Goal: Task Accomplishment & Management: Use online tool/utility

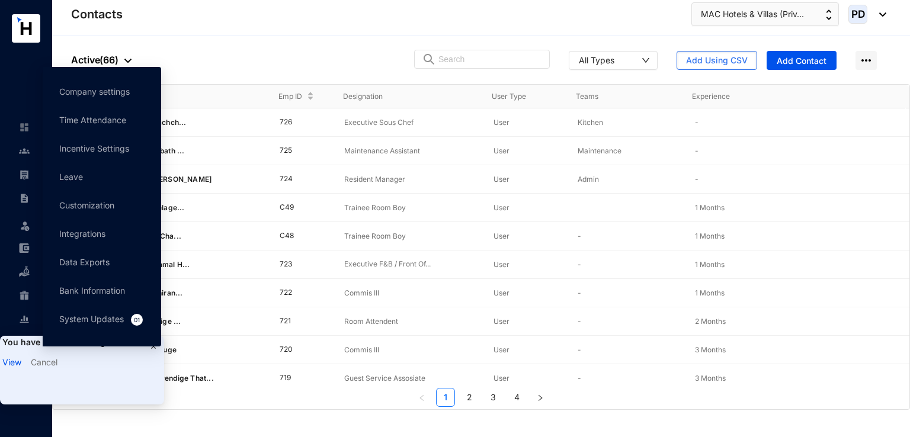
click at [8, 370] on div "View Cancel" at bounding box center [82, 364] width 164 height 20
click at [108, 322] on link "System Updates 01" at bounding box center [101, 319] width 85 height 10
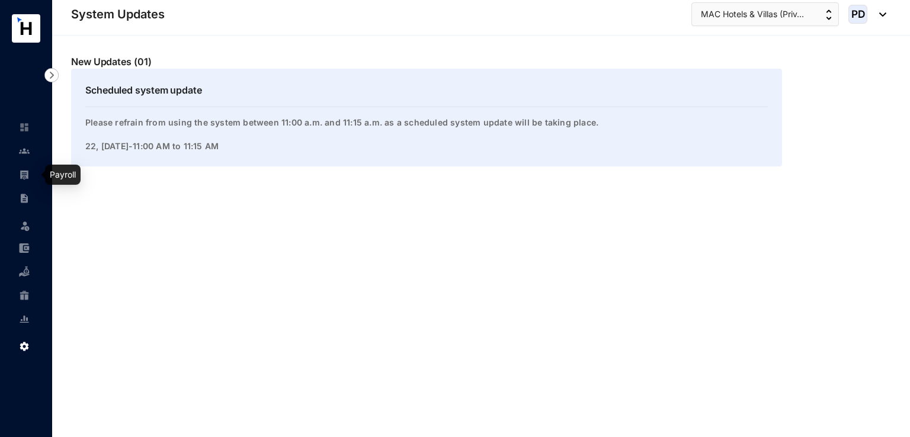
click at [23, 178] on img at bounding box center [24, 174] width 11 height 11
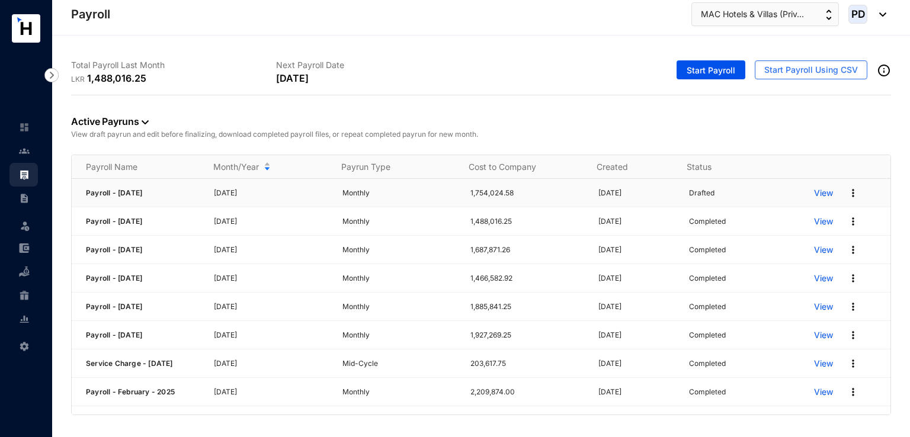
click at [850, 190] on img at bounding box center [853, 193] width 12 height 12
click at [778, 212] on p "Delete" at bounding box center [800, 217] width 84 height 20
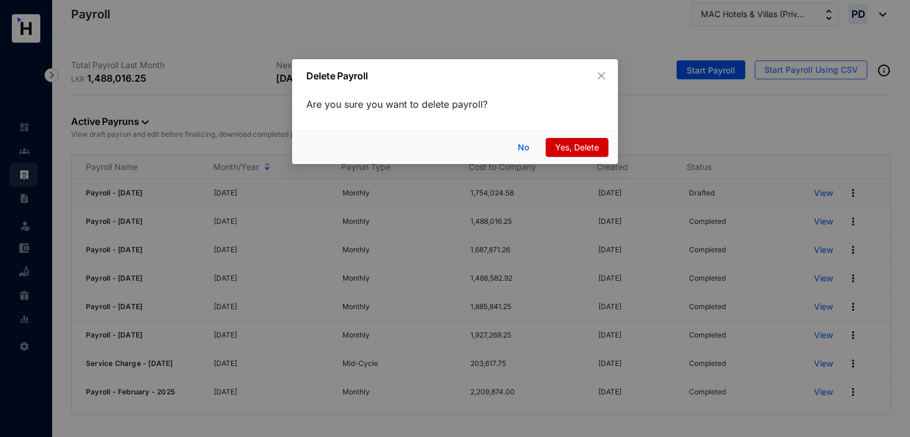
click at [590, 145] on span "Yes, Delete" at bounding box center [577, 147] width 44 height 13
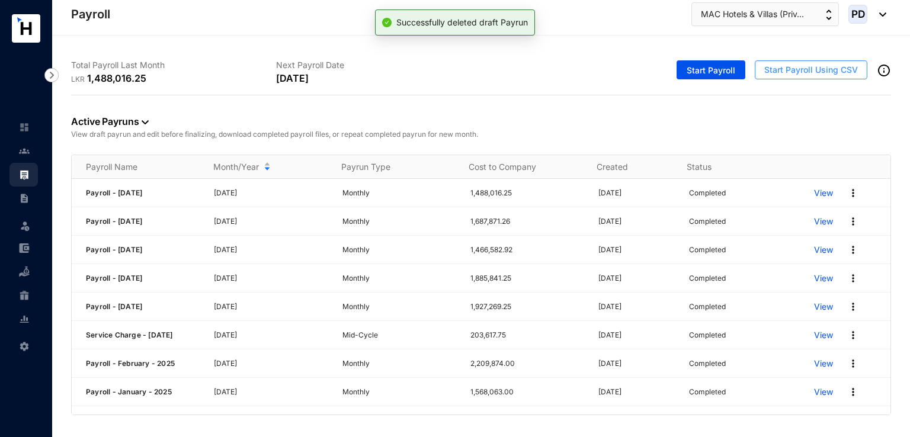
click at [790, 68] on span "Start Payroll Using CSV" at bounding box center [811, 70] width 94 height 12
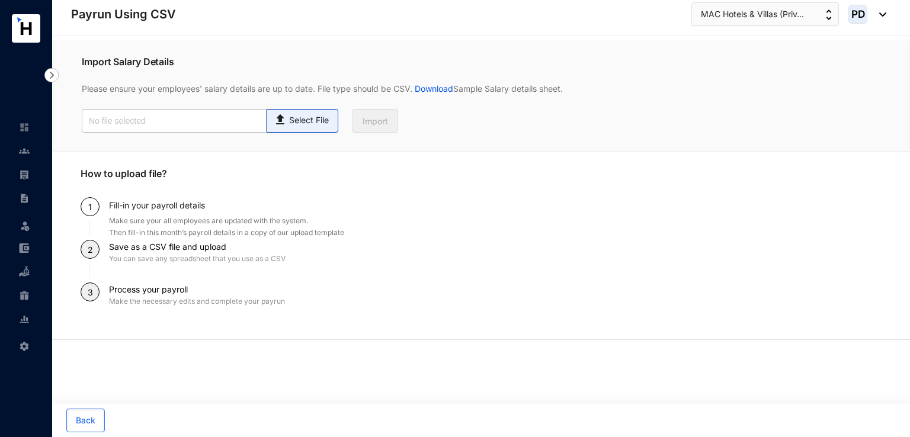
click at [310, 124] on p "Select File" at bounding box center [309, 120] width 40 height 12
click at [0, 0] on input "Select File" at bounding box center [0, 0] width 0 height 0
type input "August Upload file.csv"
click at [361, 118] on button "Import" at bounding box center [376, 121] width 46 height 24
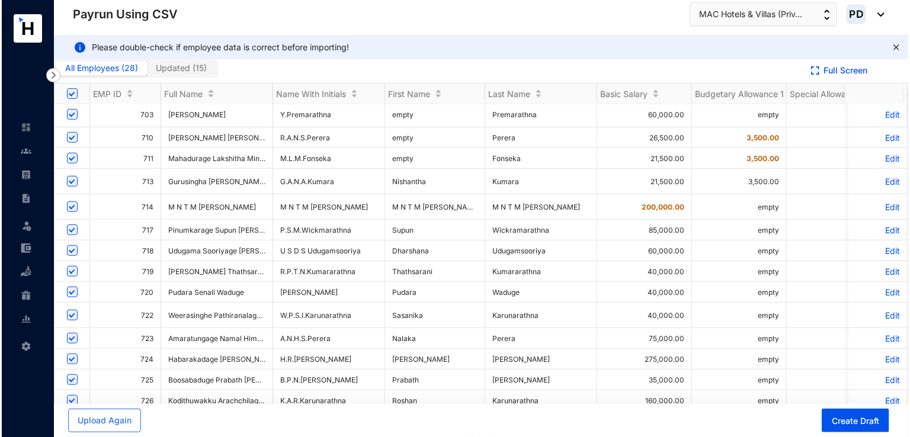
scroll to position [14, 0]
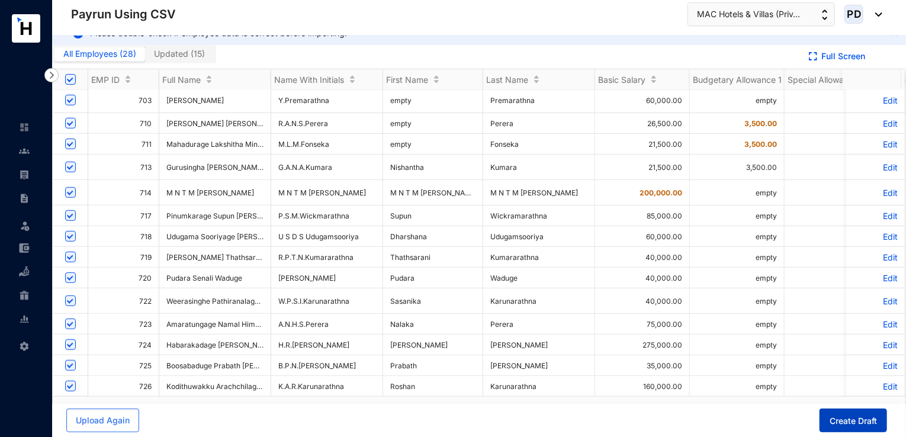
click at [861, 425] on span "Create Draft" at bounding box center [853, 421] width 47 height 12
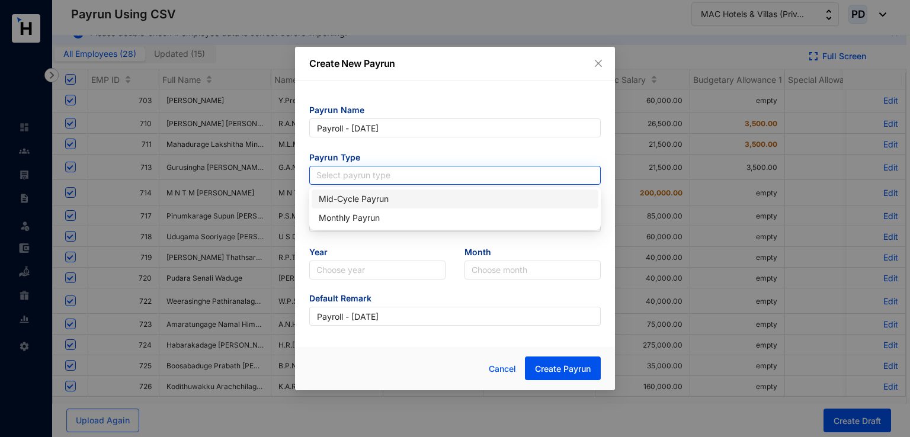
click at [461, 172] on input "search" at bounding box center [454, 175] width 277 height 18
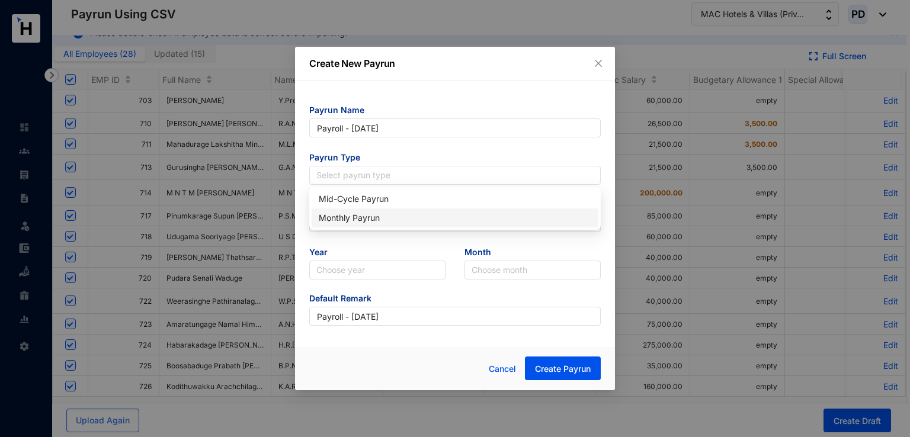
click at [361, 214] on div "Monthly Payrun" at bounding box center [455, 218] width 273 height 13
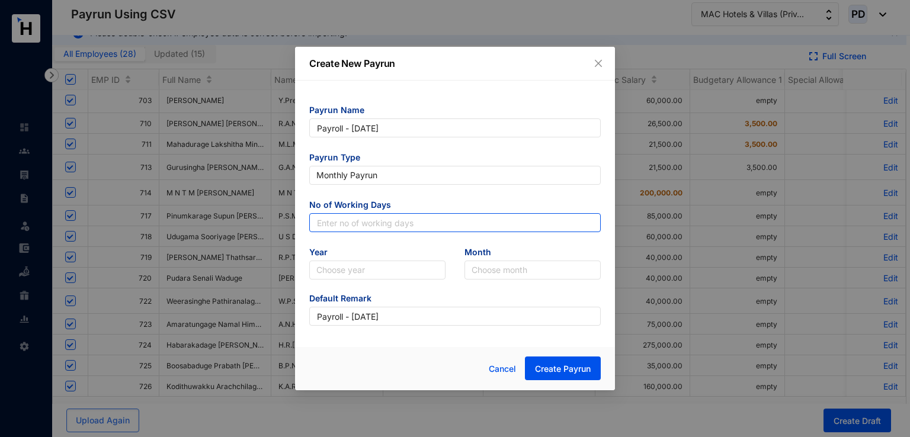
click at [389, 223] on input "text" at bounding box center [454, 222] width 291 height 19
type input "30"
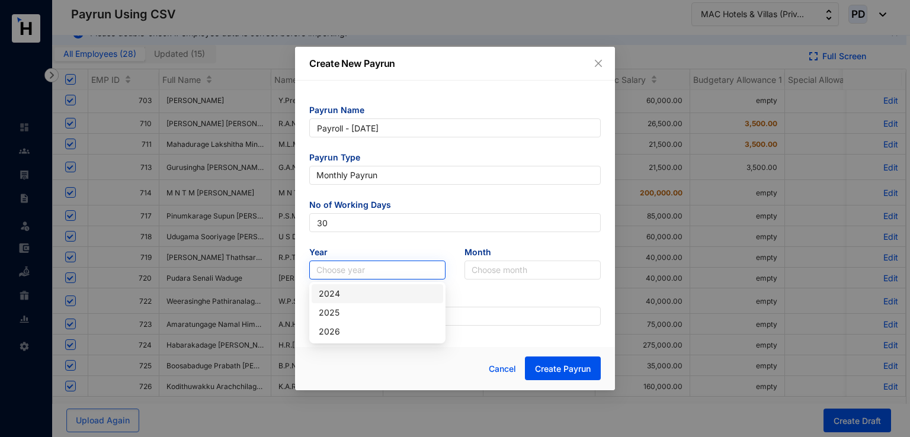
click at [339, 275] on input "search" at bounding box center [377, 270] width 122 height 18
click at [337, 307] on div "2025" at bounding box center [377, 312] width 117 height 13
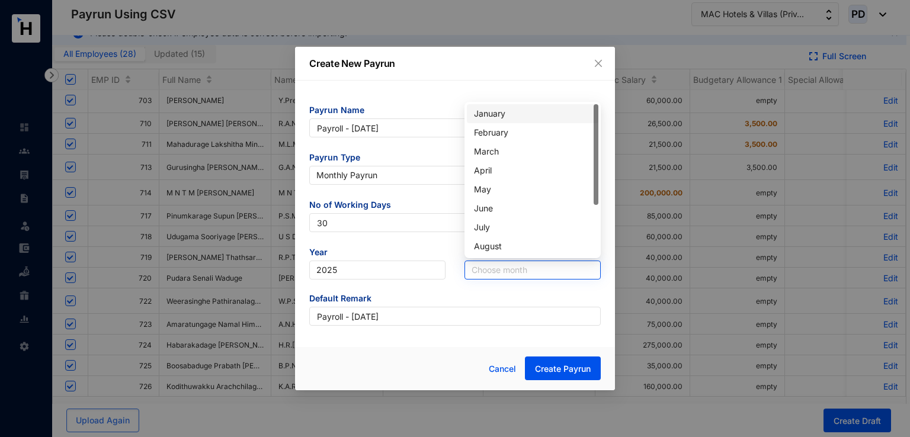
click at [495, 273] on input "search" at bounding box center [533, 270] width 122 height 18
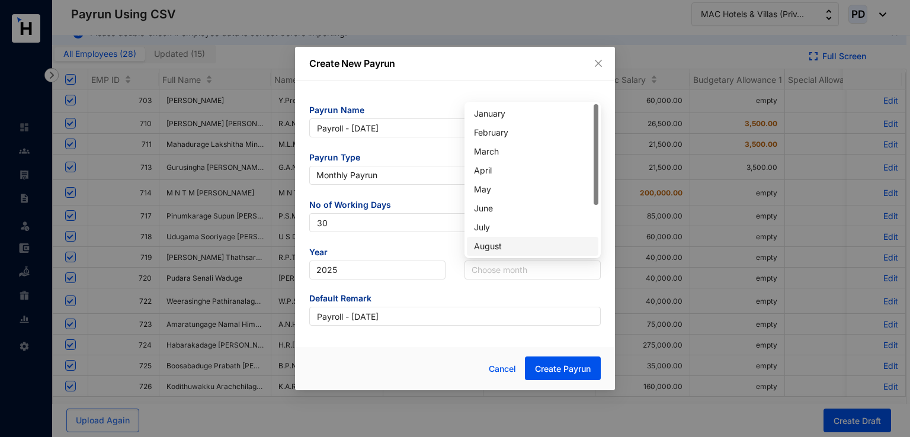
click at [499, 248] on div "August" at bounding box center [532, 246] width 117 height 13
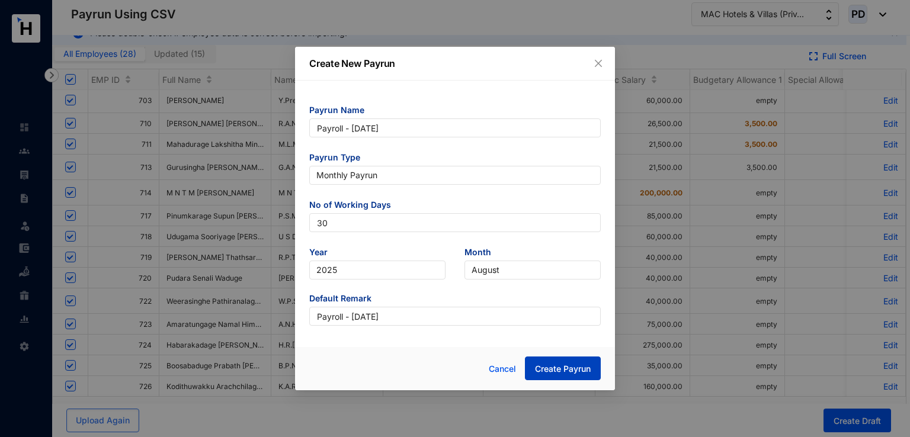
click at [550, 373] on span "Create Payrun" at bounding box center [563, 369] width 56 height 12
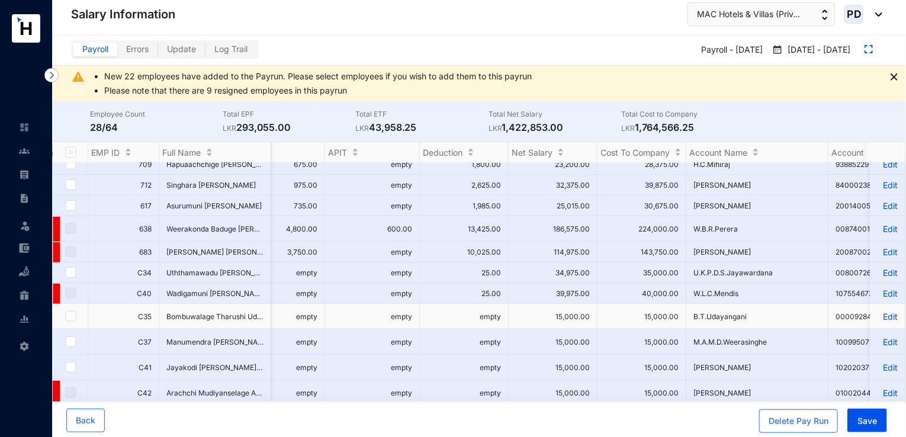
scroll to position [0, 1346]
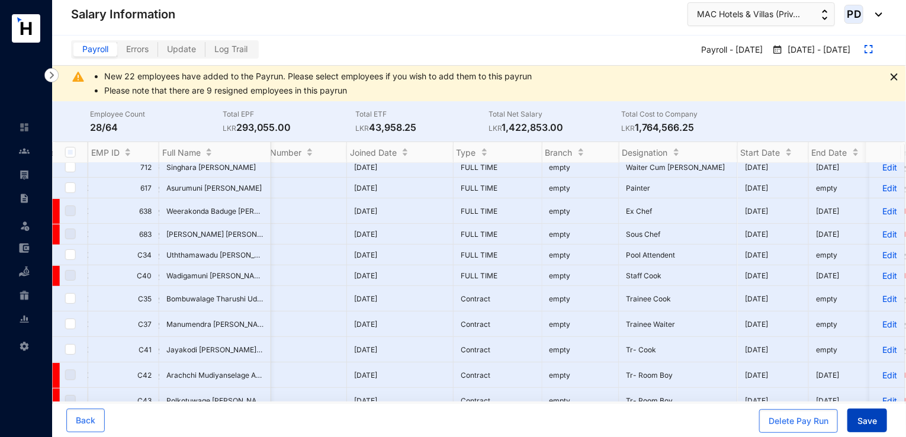
click at [867, 418] on span "Save" at bounding box center [868, 421] width 20 height 12
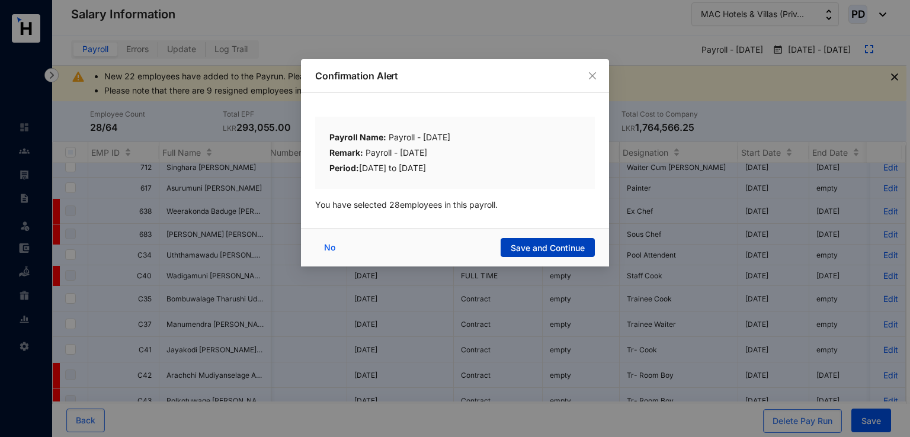
click at [526, 243] on span "Save and Continue" at bounding box center [548, 248] width 74 height 12
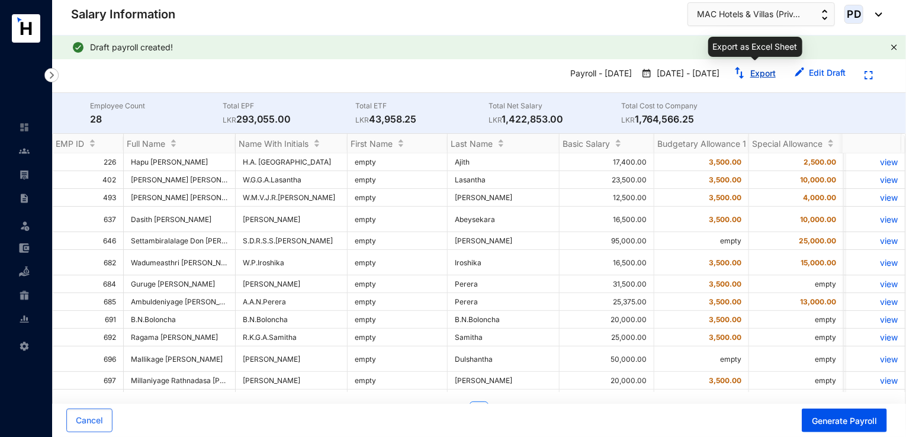
click at [756, 67] on button "Export" at bounding box center [755, 73] width 61 height 19
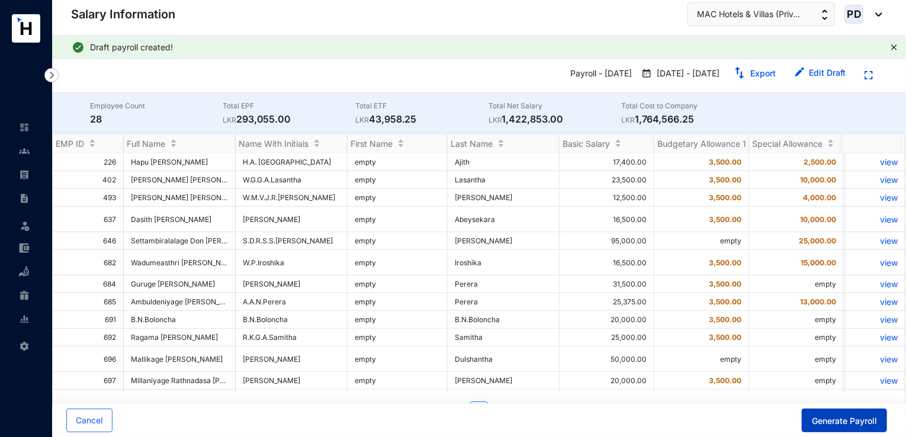
click at [838, 422] on span "Generate Payroll" at bounding box center [844, 421] width 65 height 12
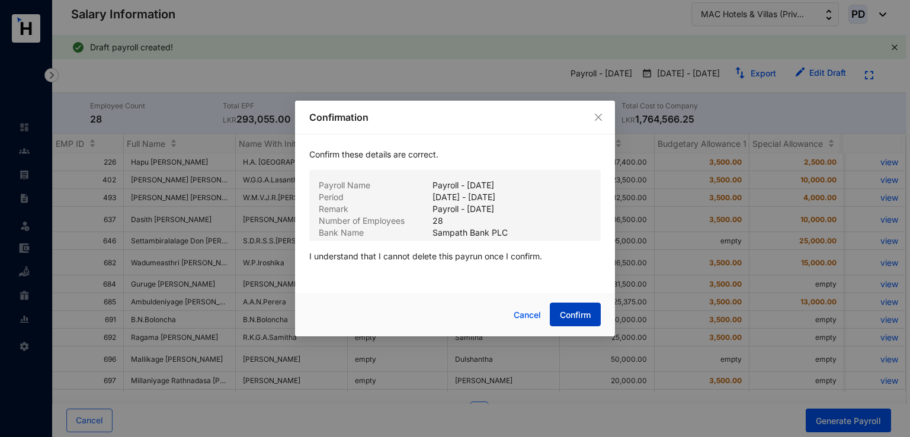
click at [565, 315] on span "Confirm" at bounding box center [575, 315] width 31 height 12
